Goal: Entertainment & Leisure: Consume media (video, audio)

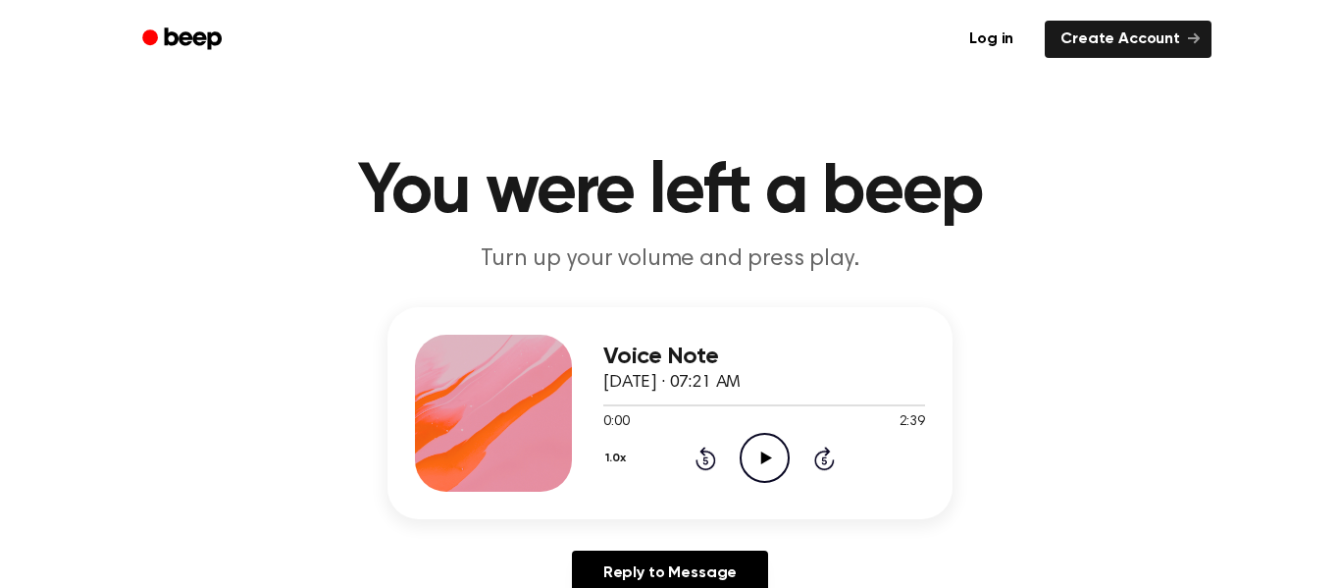
click at [770, 444] on icon "Play Audio" at bounding box center [765, 458] width 50 height 50
click at [760, 467] on icon "Pause Audio" at bounding box center [765, 458] width 50 height 50
click at [760, 467] on icon "Play Audio" at bounding box center [765, 458] width 50 height 50
click at [760, 467] on icon "Pause Audio" at bounding box center [765, 458] width 50 height 50
click at [760, 467] on icon "Play Audio" at bounding box center [765, 458] width 50 height 50
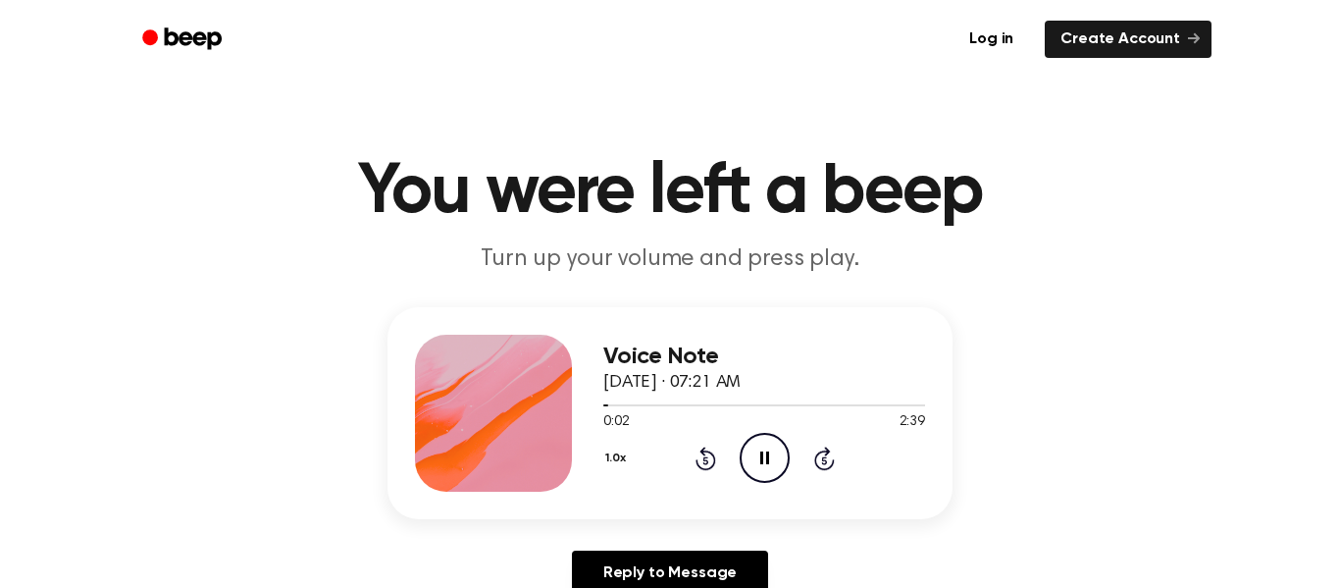
click at [760, 467] on icon "Pause Audio" at bounding box center [765, 458] width 50 height 50
click at [760, 467] on icon "Play Audio" at bounding box center [765, 458] width 50 height 50
click at [754, 447] on icon "Pause Audio" at bounding box center [765, 458] width 50 height 50
click at [754, 447] on icon "Play Audio" at bounding box center [765, 458] width 50 height 50
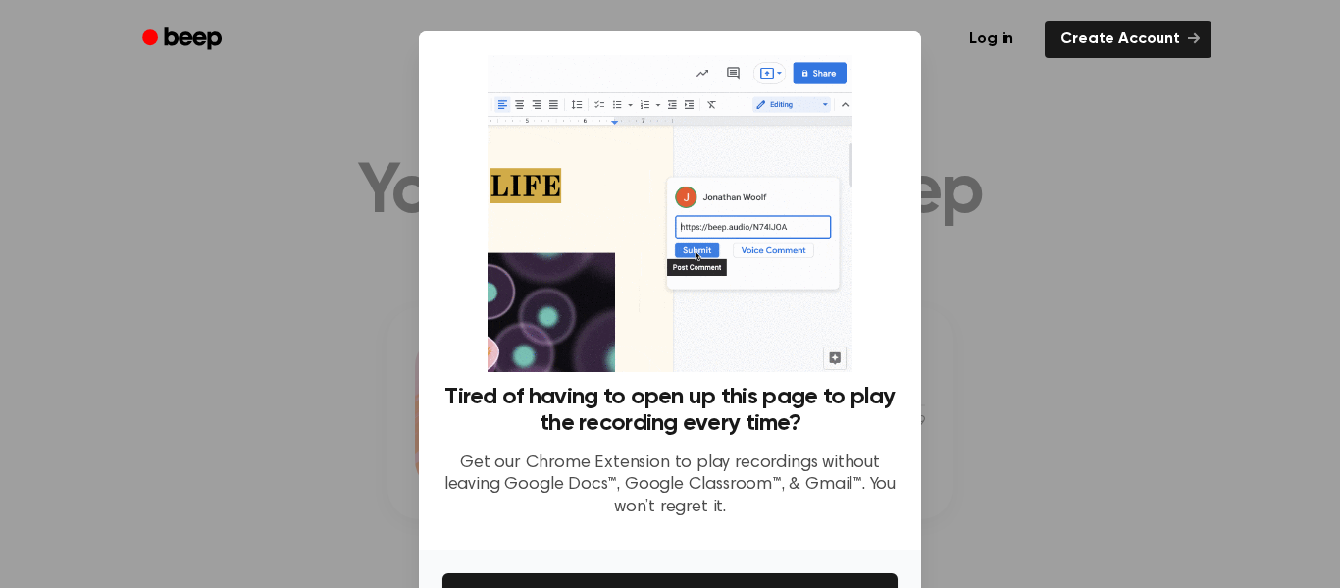
click at [982, 177] on div at bounding box center [670, 294] width 1340 height 588
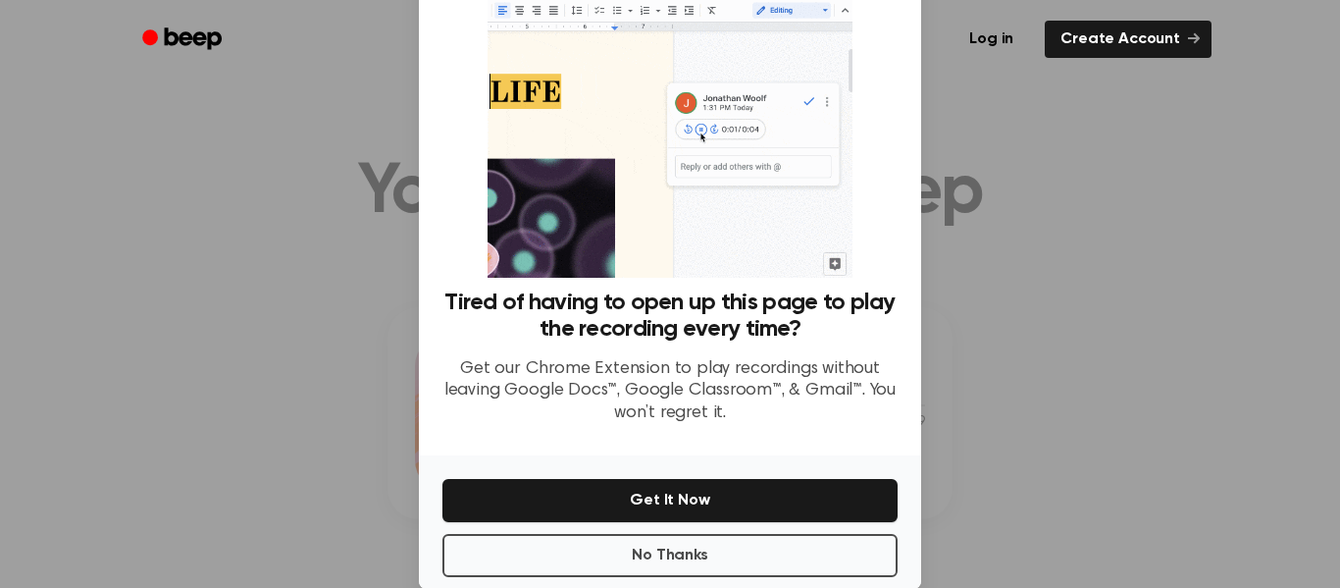
scroll to position [127, 0]
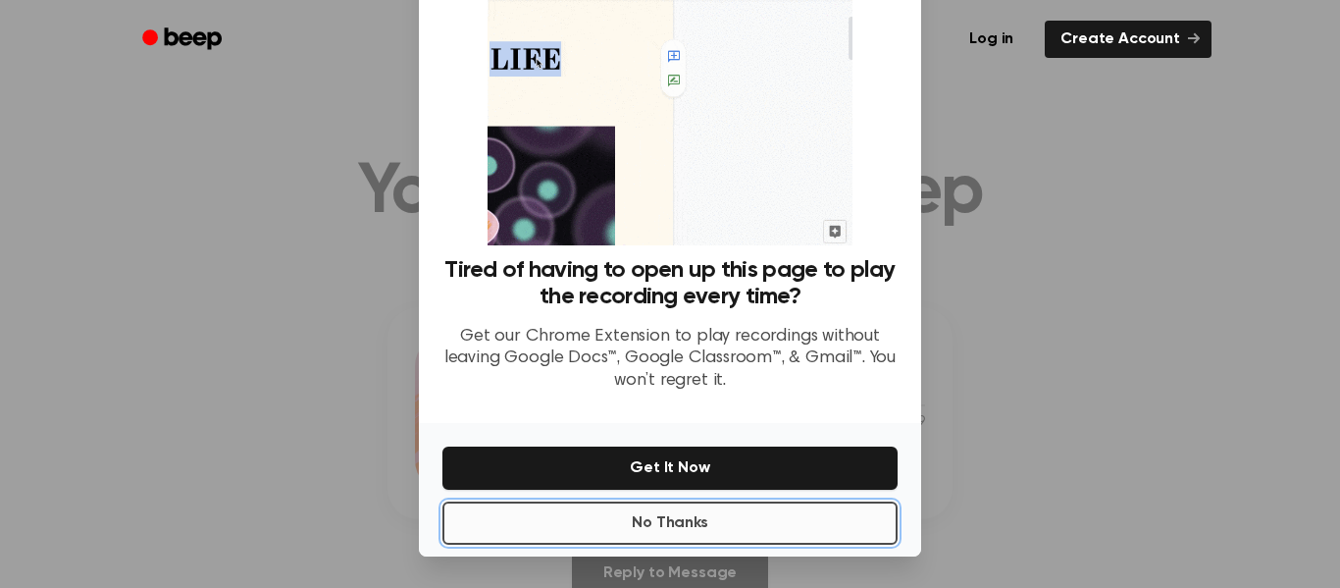
click at [767, 538] on button "No Thanks" at bounding box center [669, 522] width 455 height 43
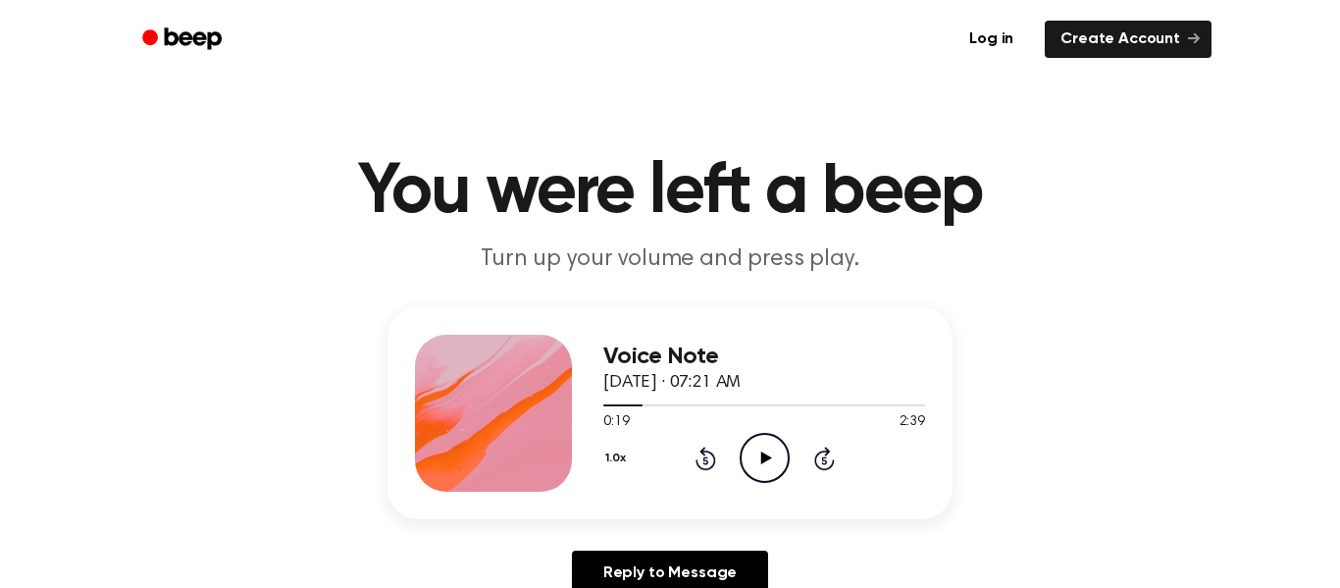
click at [750, 472] on icon "Play Audio" at bounding box center [765, 458] width 50 height 50
click at [750, 472] on icon "Pause Audio" at bounding box center [765, 458] width 50 height 50
click at [750, 472] on icon "Play Audio" at bounding box center [765, 458] width 50 height 50
click at [750, 472] on icon "Pause Audio" at bounding box center [765, 458] width 50 height 50
click at [750, 472] on icon "Play Audio" at bounding box center [765, 458] width 50 height 50
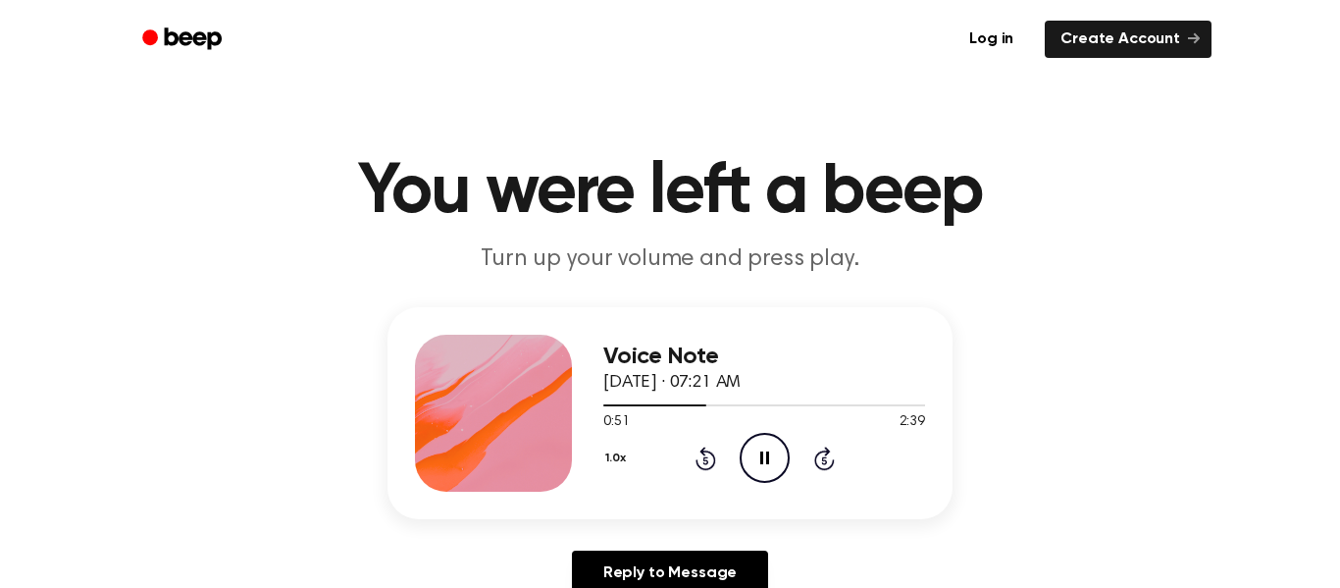
click at [750, 472] on icon "Pause Audio" at bounding box center [765, 458] width 50 height 50
click at [750, 472] on icon "Play Audio" at bounding box center [765, 458] width 50 height 50
click at [750, 472] on icon "Pause Audio" at bounding box center [765, 458] width 50 height 50
click at [750, 472] on icon "Play Audio" at bounding box center [765, 458] width 50 height 50
click at [750, 472] on icon "Pause Audio" at bounding box center [765, 458] width 50 height 50
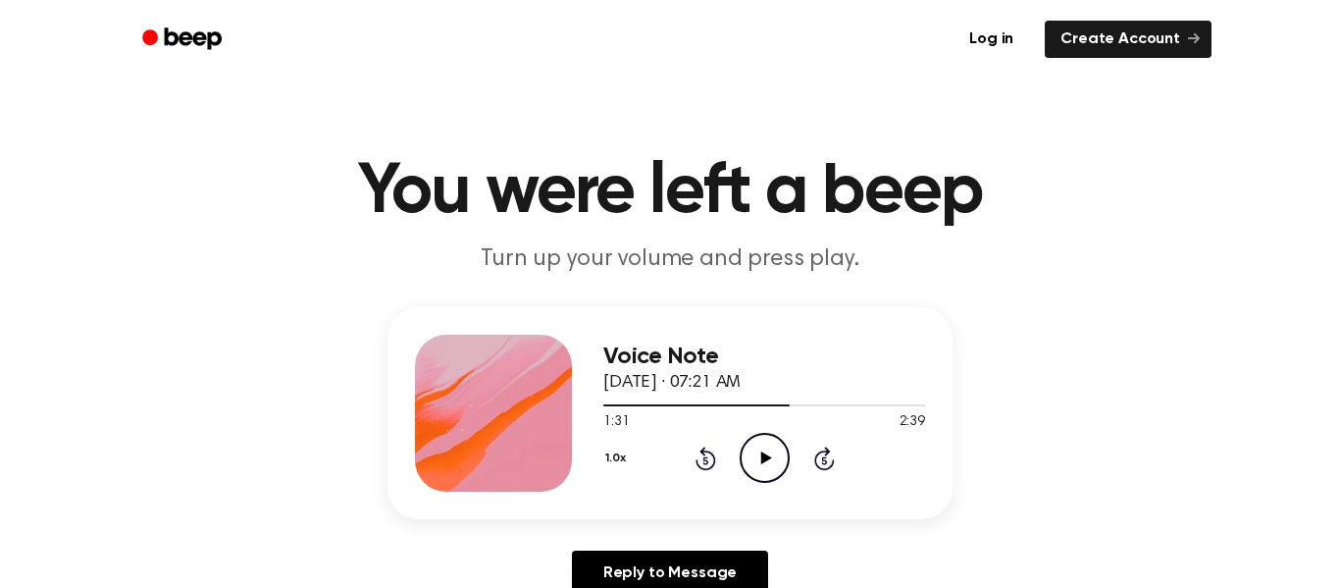
click at [750, 472] on icon "Play Audio" at bounding box center [765, 458] width 50 height 50
click at [750, 472] on icon "Pause Audio" at bounding box center [765, 458] width 50 height 50
click at [750, 472] on icon "Play Audio" at bounding box center [765, 458] width 50 height 50
click at [750, 472] on icon "Pause Audio" at bounding box center [765, 458] width 50 height 50
